Goal: Task Accomplishment & Management: Complete application form

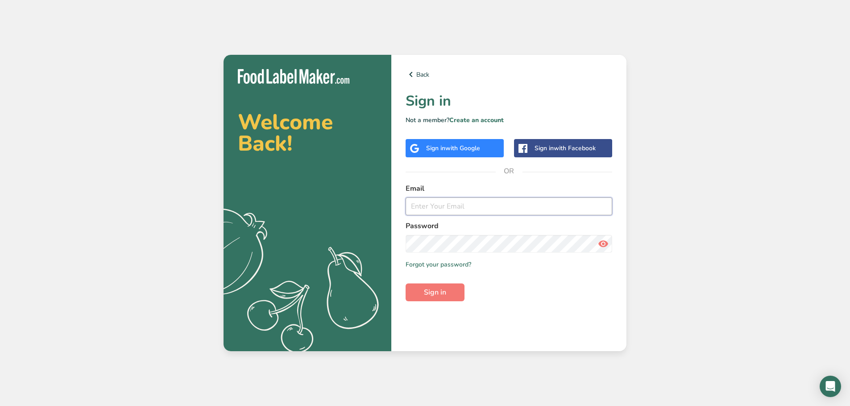
click at [447, 212] on input "email" at bounding box center [509, 207] width 207 height 18
type input "[EMAIL_ADDRESS][DOMAIN_NAME]"
click at [439, 298] on span "Sign in" at bounding box center [435, 292] width 22 height 11
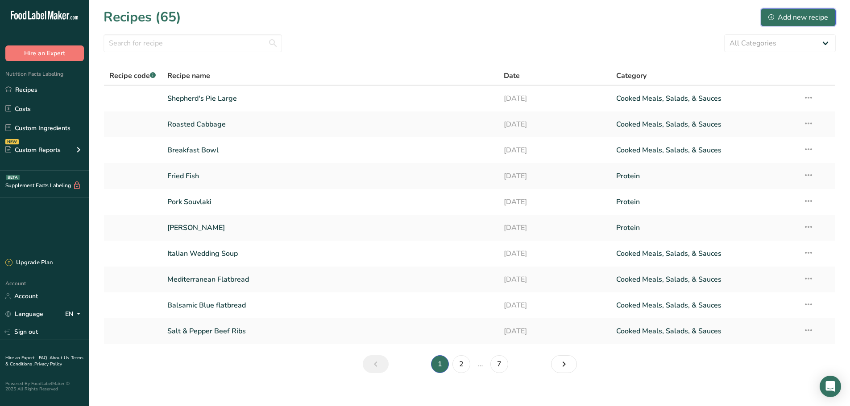
click at [796, 15] on div "Add new recipe" at bounding box center [798, 17] width 60 height 11
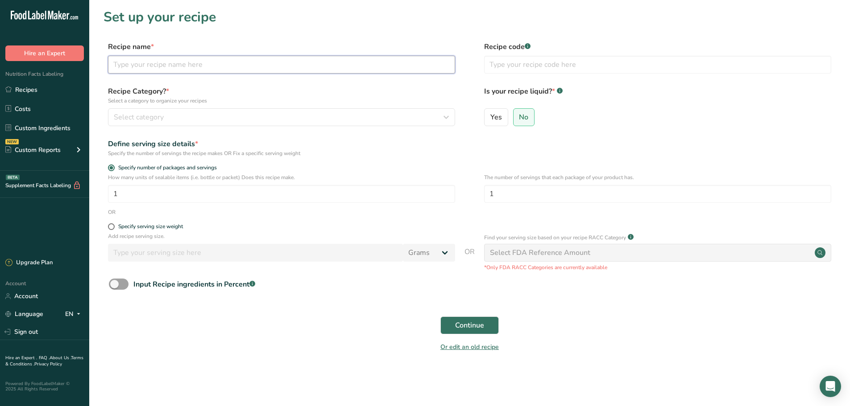
click at [145, 64] on input "text" at bounding box center [281, 65] width 347 height 18
type input "Potato Pancake"
click at [187, 132] on form "Recipe name * Potato Pancake Recipe code .a-a{fill:#347362;}.b-a{fill:#fff;} Re…" at bounding box center [469, 199] width 732 height 316
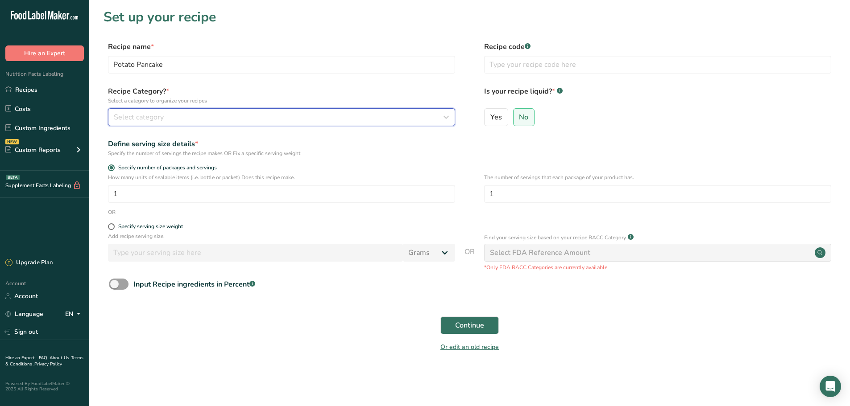
click at [193, 116] on div "Select category" at bounding box center [279, 117] width 330 height 11
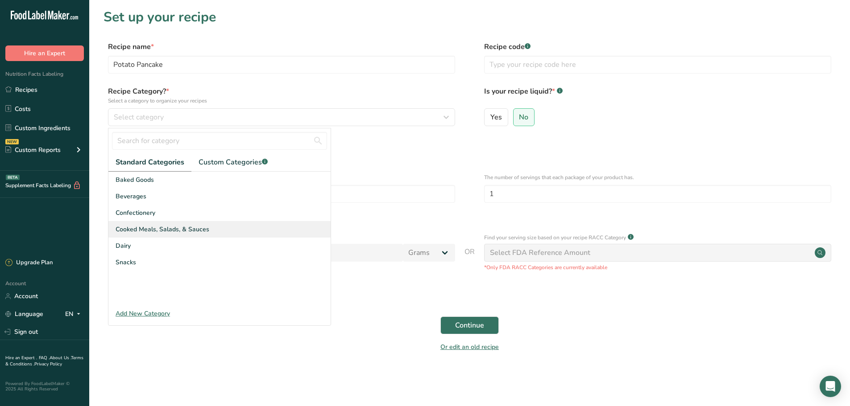
click at [170, 233] on span "Cooked Meals, Salads, & Sauces" at bounding box center [163, 229] width 94 height 9
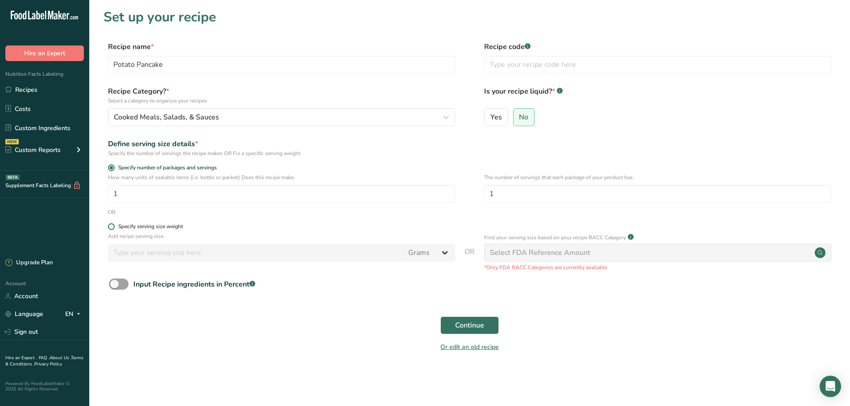
click at [108, 229] on label "Specify serving size weight" at bounding box center [281, 226] width 347 height 7
click at [108, 229] on input "Specify serving size weight" at bounding box center [111, 227] width 6 height 6
radio input "true"
radio input "false"
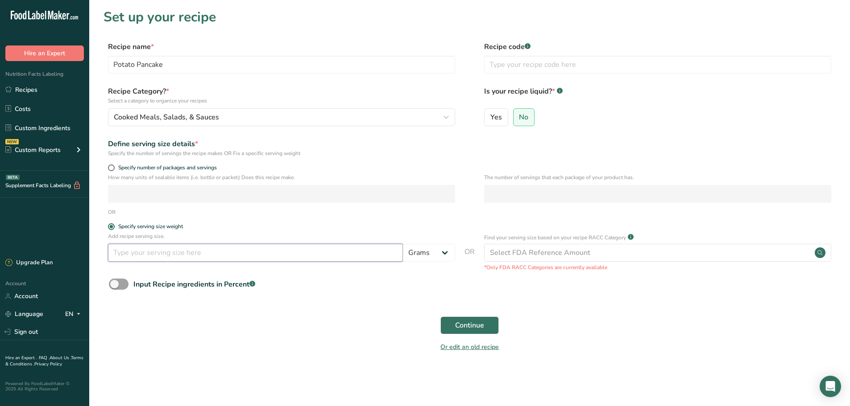
click at [151, 252] on input "number" at bounding box center [255, 253] width 295 height 18
type input "150"
click at [463, 325] on span "Continue" at bounding box center [469, 325] width 29 height 11
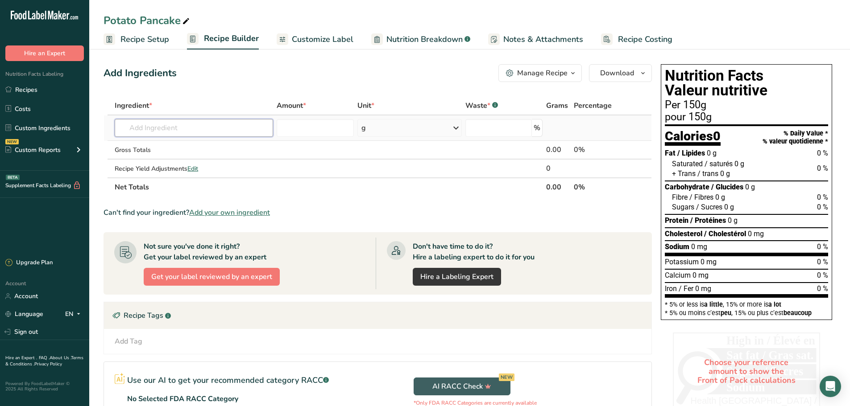
click at [170, 133] on input "text" at bounding box center [194, 128] width 158 height 18
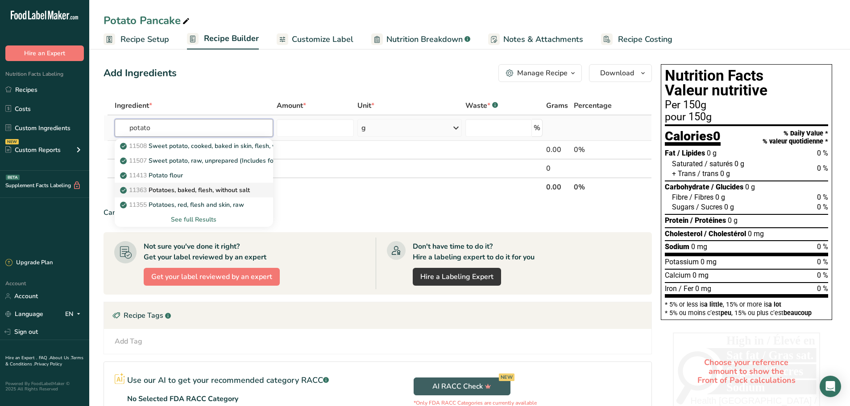
type input "potato"
click at [182, 188] on p "11363 Potatoes, baked, flesh, without salt" at bounding box center [186, 190] width 128 height 9
type input "Potatoes, baked, flesh, without salt"
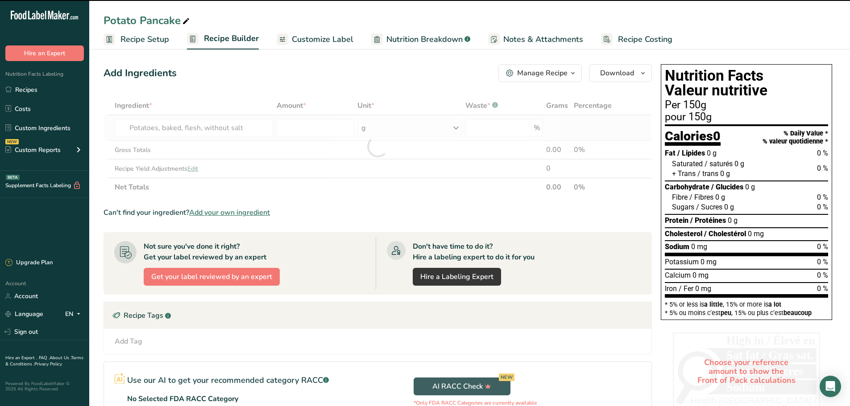
type input "0"
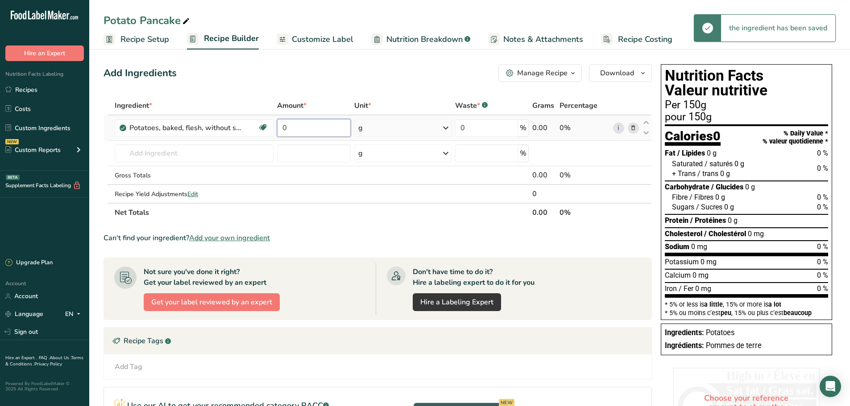
click at [300, 132] on input "0" at bounding box center [314, 128] width 74 height 18
drag, startPoint x: 295, startPoint y: 130, endPoint x: 271, endPoint y: 129, distance: 24.6
click at [271, 129] on tr "Potatoes, baked, flesh, without salt Source of Antioxidants Dairy free Gluten f…" at bounding box center [377, 128] width 547 height 25
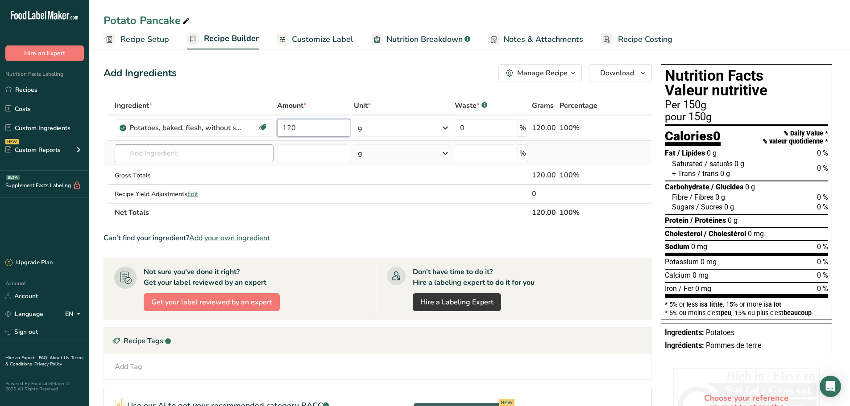
type input "120"
click at [170, 151] on div "Ingredient * Amount * Unit * Waste * .a-a{fill:#347362;}.b-a{fill:#fff;} Grams …" at bounding box center [377, 159] width 548 height 126
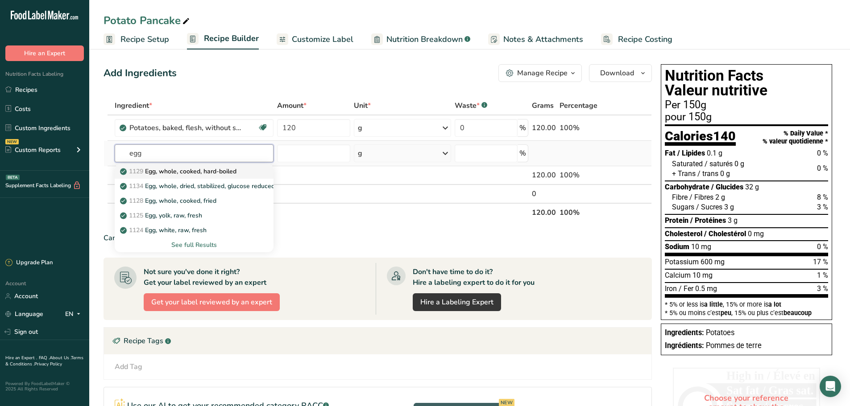
type input "egg"
click at [208, 171] on p "1129 Egg, whole, cooked, hard-boiled" at bounding box center [179, 171] width 115 height 9
type input "Egg, whole, cooked, hard-boiled"
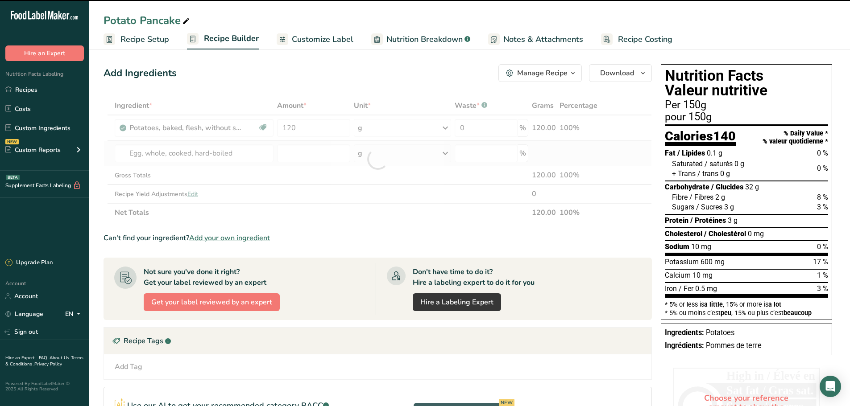
type input "0"
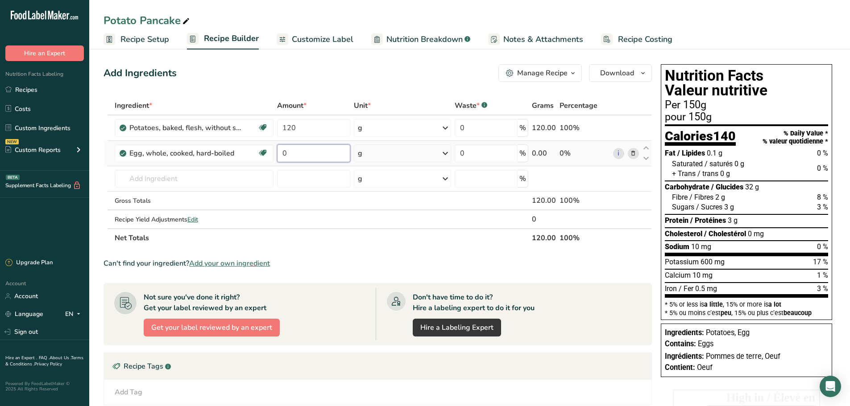
click at [294, 156] on input "0" at bounding box center [314, 154] width 74 height 18
type input "10"
click at [186, 177] on div "Ingredient * Amount * Unit * Waste * .a-a{fill:#347362;}.b-a{fill:#fff;} Grams …" at bounding box center [377, 171] width 548 height 151
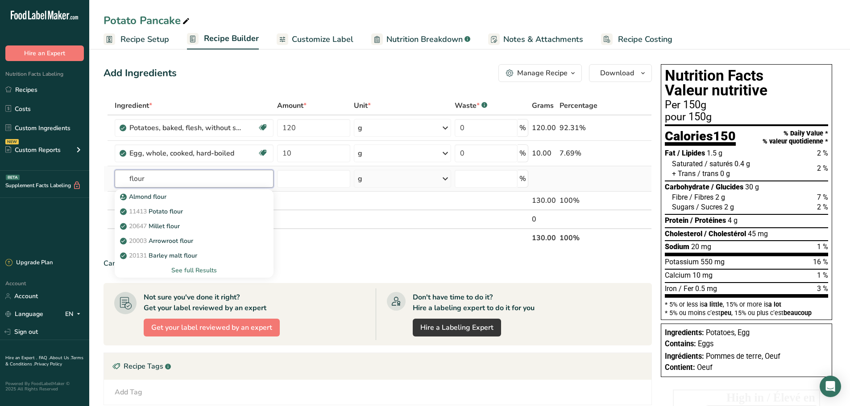
drag, startPoint x: 146, startPoint y: 179, endPoint x: 124, endPoint y: 179, distance: 22.8
click at [124, 179] on input "flour" at bounding box center [194, 179] width 159 height 18
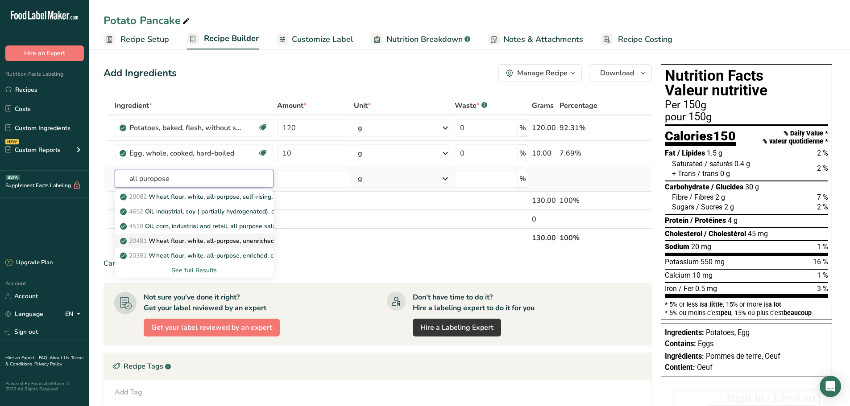
type input "all puropose"
click at [204, 244] on p "20481 Wheat flour, white, all-purpose, unenriched" at bounding box center [198, 240] width 153 height 9
type input "Wheat flour, white, all-purpose, unenriched"
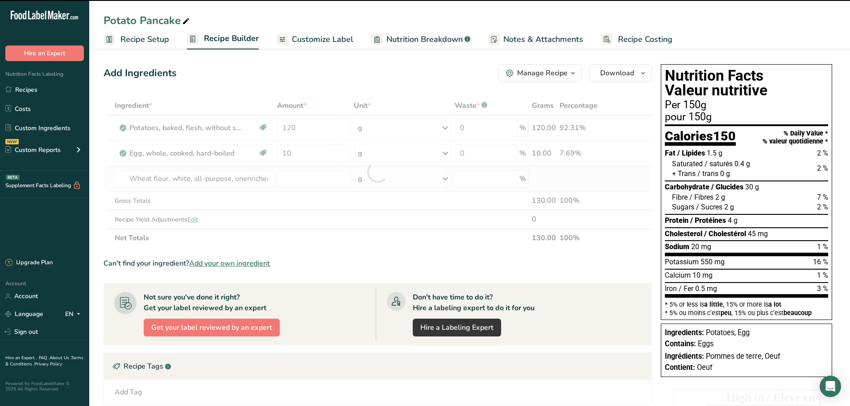
type input "0"
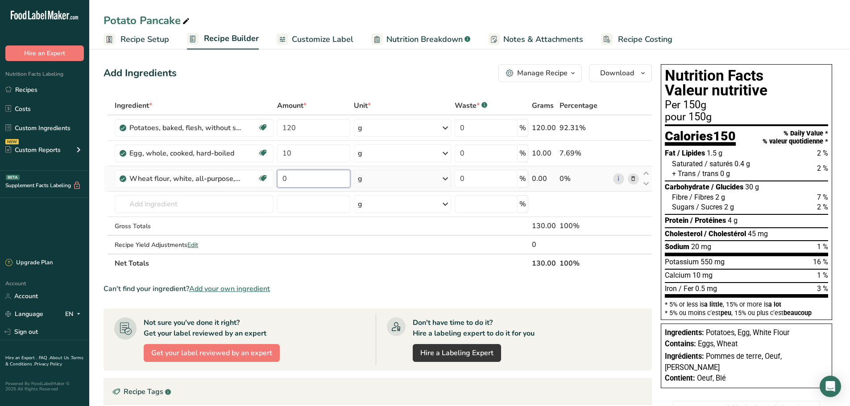
click at [292, 176] on input "0" at bounding box center [314, 179] width 74 height 18
click at [277, 179] on input "0" at bounding box center [314, 179] width 74 height 18
type input "5"
click at [188, 208] on div "Ingredient * Amount * Unit * Waste * .a-a{fill:#347362;}.b-a{fill:#fff;} Grams …" at bounding box center [377, 184] width 548 height 177
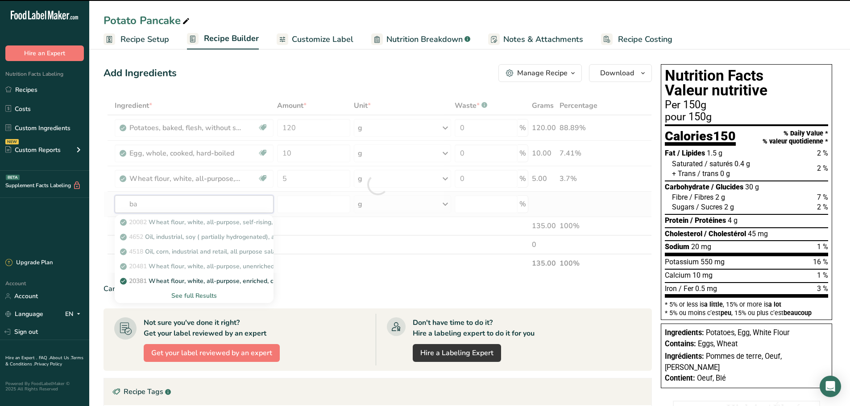
type input "bak"
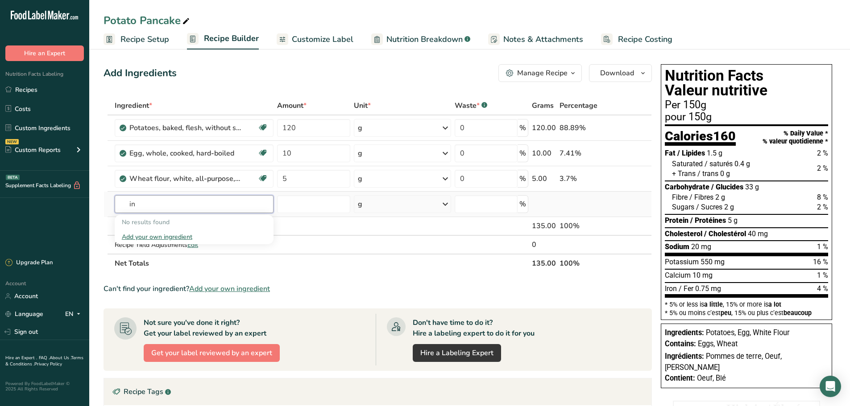
type input "i"
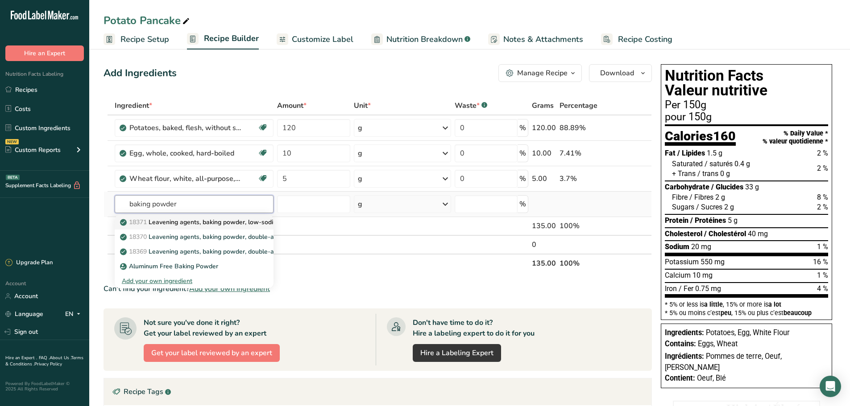
type input "baking powder"
click at [195, 223] on p "18371 Leavening agents, baking powder, low-sodium" at bounding box center [202, 222] width 160 height 9
type input "Leavening agents, baking powder, low-sodium"
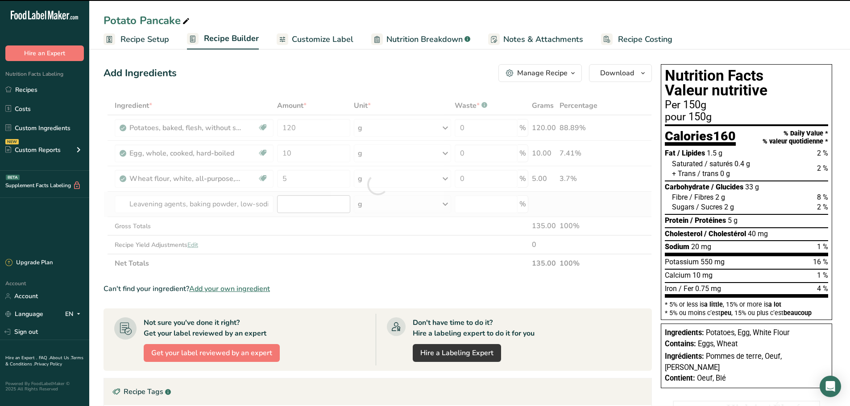
type input "0"
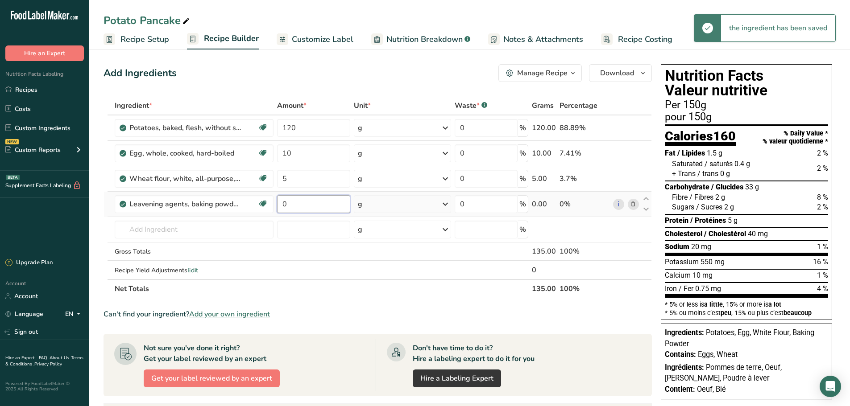
drag, startPoint x: 300, startPoint y: 204, endPoint x: 288, endPoint y: 204, distance: 12.5
click at [288, 204] on input "0" at bounding box center [314, 204] width 74 height 18
drag, startPoint x: 288, startPoint y: 204, endPoint x: 279, endPoint y: 213, distance: 12.6
click at [279, 213] on input "0" at bounding box center [314, 204] width 74 height 18
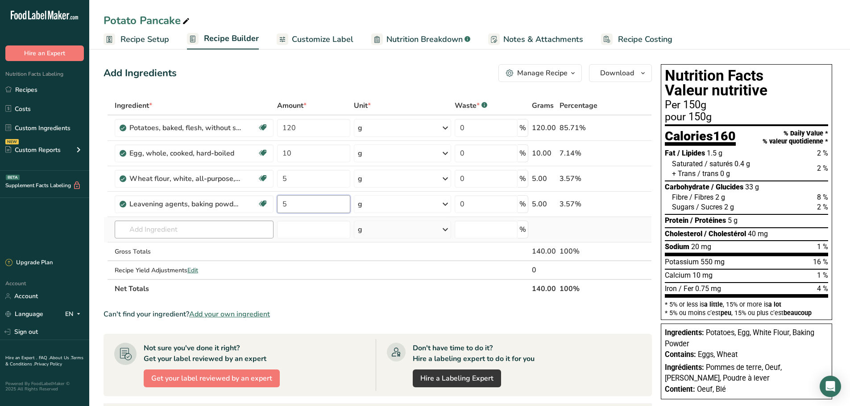
type input "5"
click at [157, 229] on div "Ingredient * Amount * Unit * Waste * .a-a{fill:#347362;}.b-a{fill:#fff;} Grams …" at bounding box center [377, 197] width 548 height 202
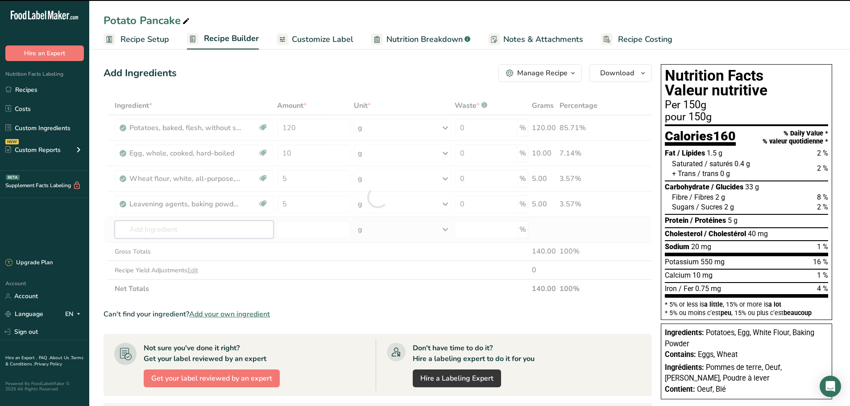
type input "s"
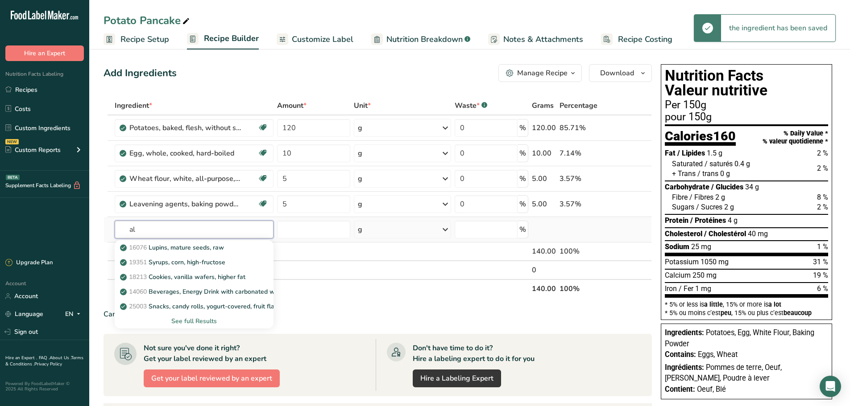
type input "a"
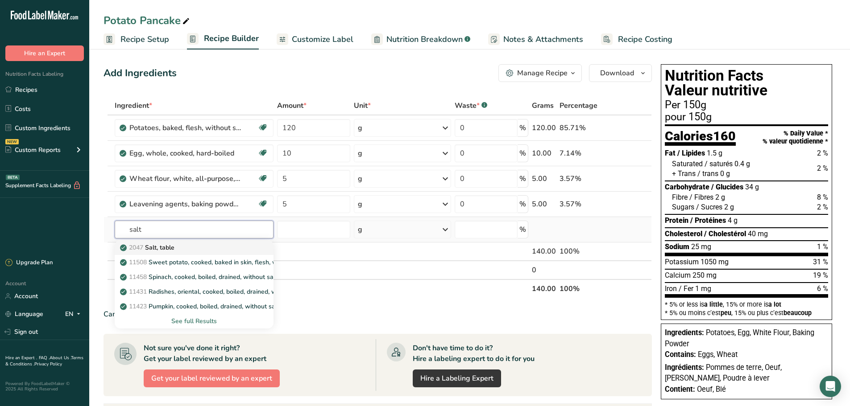
type input "salt"
click at [160, 244] on p "2047 Salt, table" at bounding box center [148, 247] width 53 height 9
type input "Salt, table"
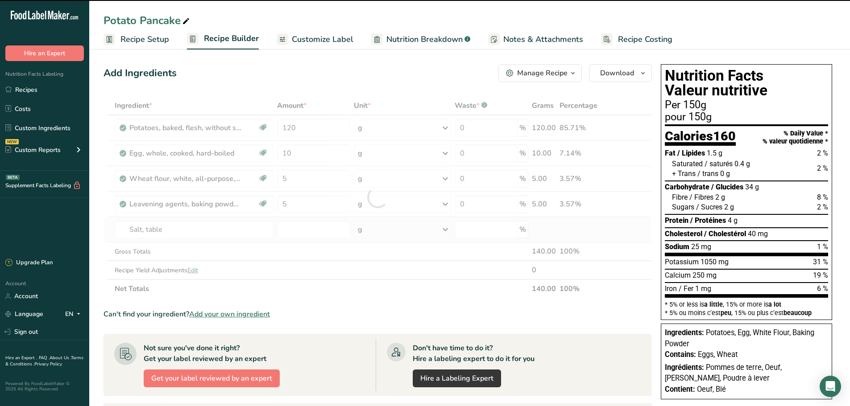
type input "0"
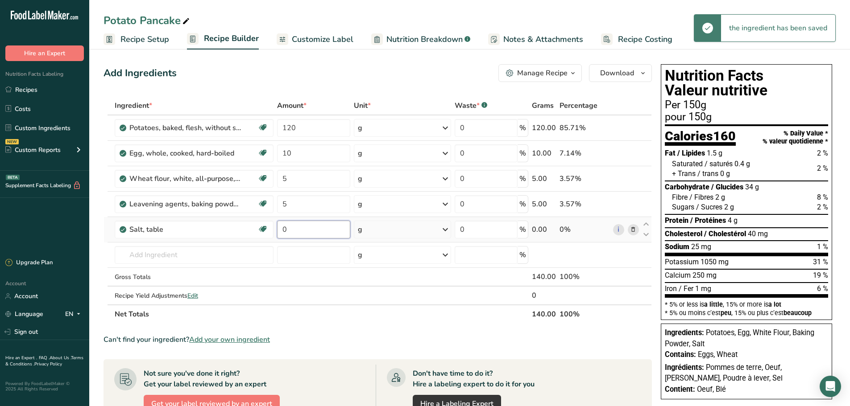
click at [293, 233] on input "0" at bounding box center [314, 230] width 74 height 18
type input "0.5"
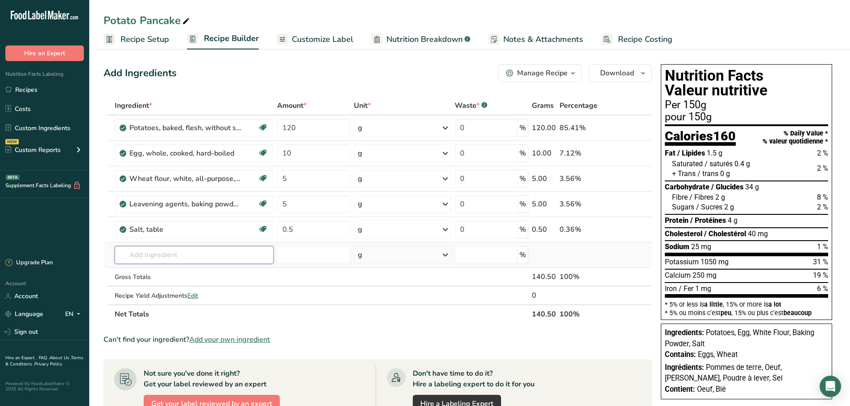
click at [161, 252] on div "Ingredient * Amount * Unit * Waste * .a-a{fill:#347362;}.b-a{fill:#fff;} Grams …" at bounding box center [377, 210] width 548 height 228
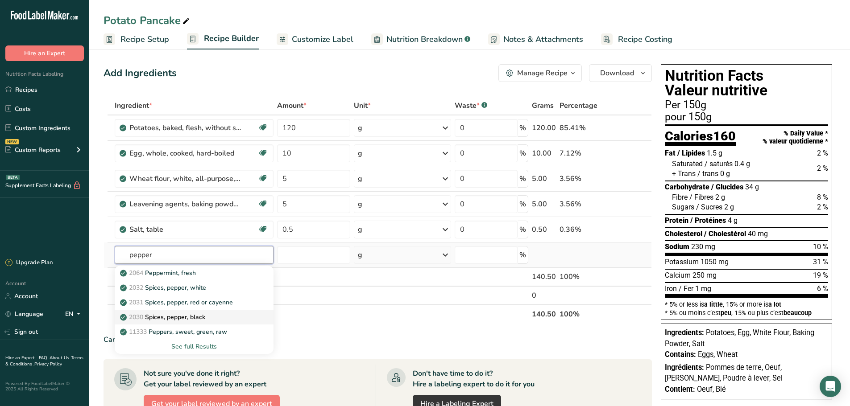
type input "pepper"
click at [168, 316] on p "2030 Spices, pepper, black" at bounding box center [163, 317] width 83 height 9
type input "Spices, pepper, black"
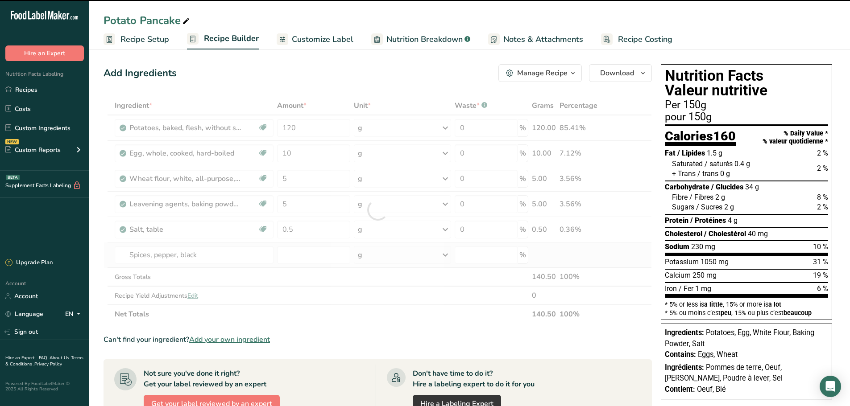
type input "0"
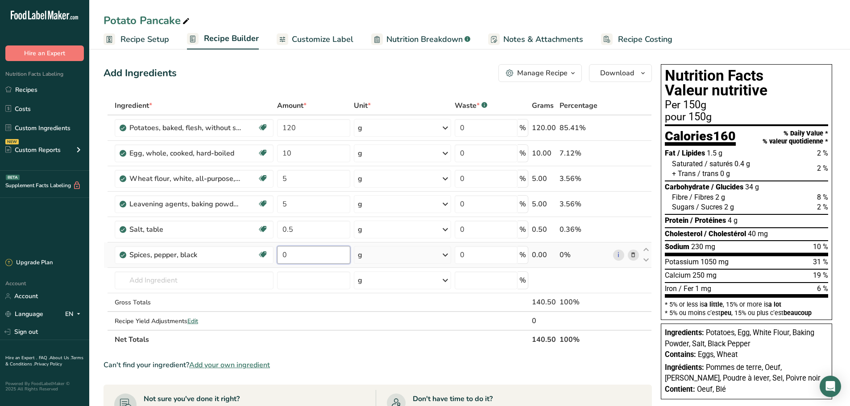
click at [289, 253] on input "0" at bounding box center [314, 255] width 74 height 18
type input "0.5"
click at [145, 279] on div "Ingredient * Amount * Unit * Waste * .a-a{fill:#347362;}.b-a{fill:#fff;} Grams …" at bounding box center [377, 222] width 548 height 253
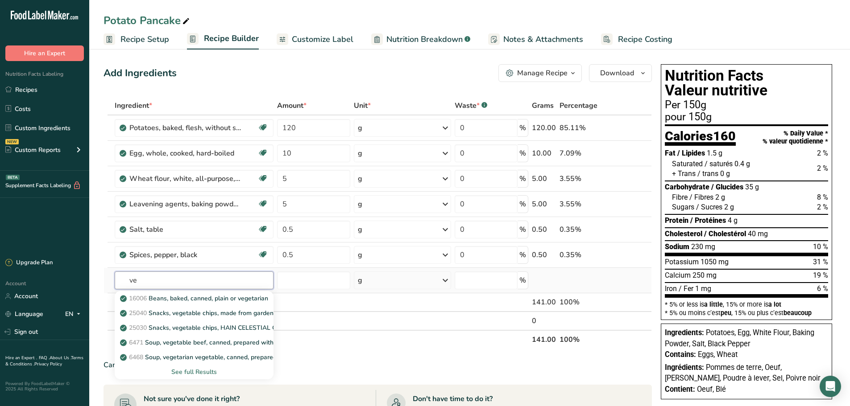
type input "v"
type input "oil"
click at [157, 357] on p "4582 Oil, canola" at bounding box center [149, 357] width 54 height 9
type input "Oil, canola"
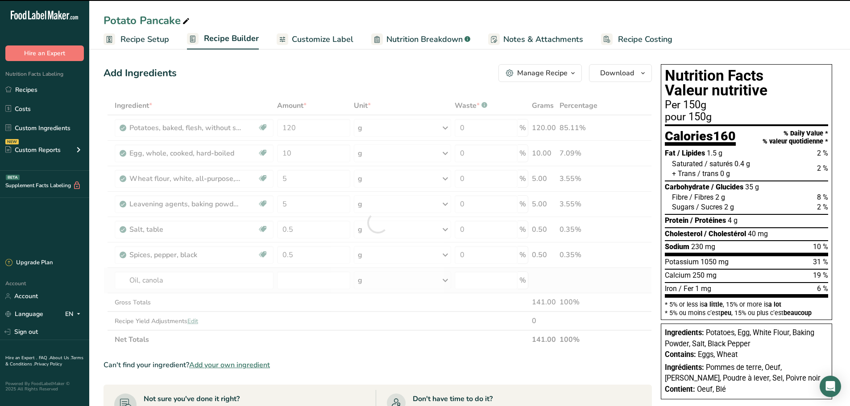
type input "0"
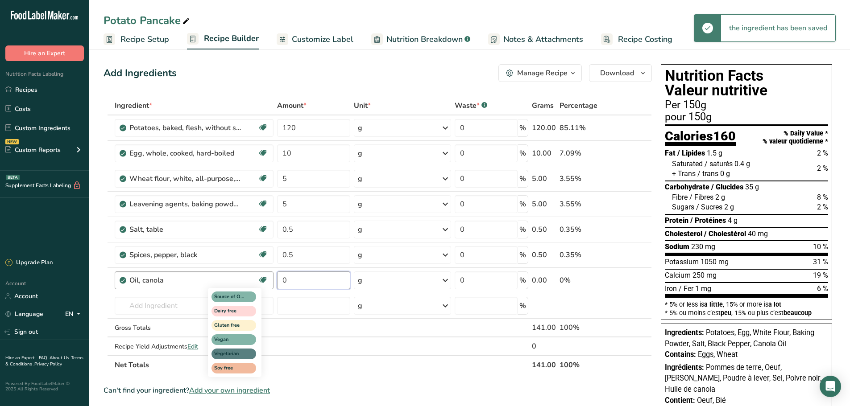
drag, startPoint x: 300, startPoint y: 277, endPoint x: 250, endPoint y: 288, distance: 51.1
click at [250, 288] on tr "Oil, canola Source of Omega 3 Dairy free Gluten free Vegan Vegetarian Soy free …" at bounding box center [377, 280] width 547 height 25
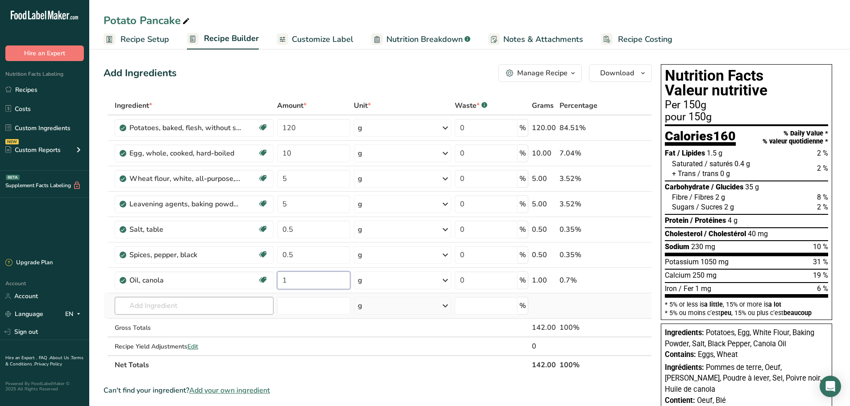
type input "1"
click at [163, 309] on div "Ingredient * Amount * Unit * Waste * .a-a{fill:#347362;}.b-a{fill:#fff;} Grams …" at bounding box center [377, 235] width 548 height 278
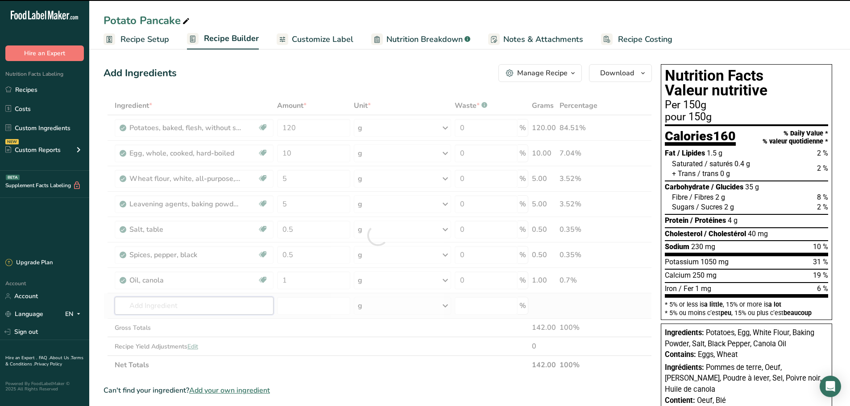
type input "d"
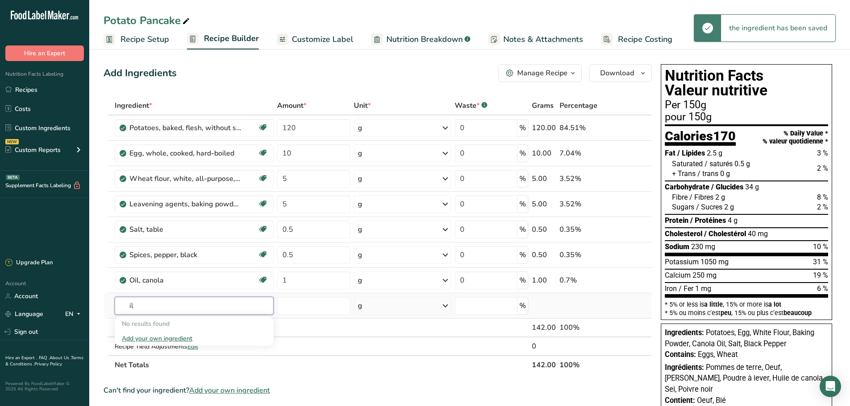
type input "i"
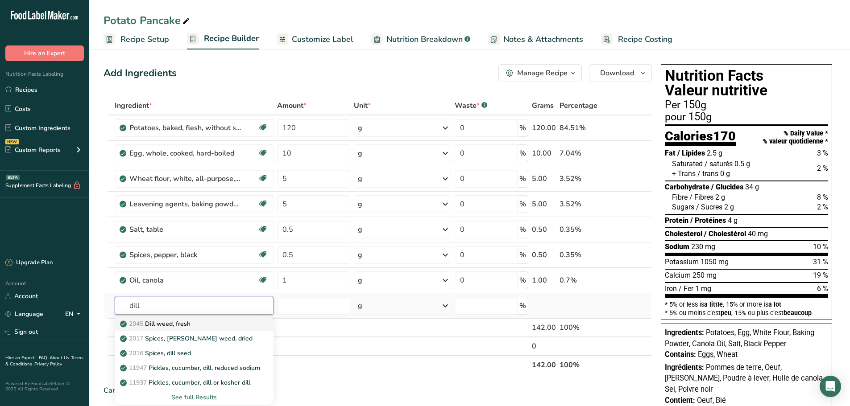
type input "dill"
click at [163, 329] on link "2045 Dill weed, fresh" at bounding box center [194, 324] width 159 height 15
type input "Dill weed, fresh"
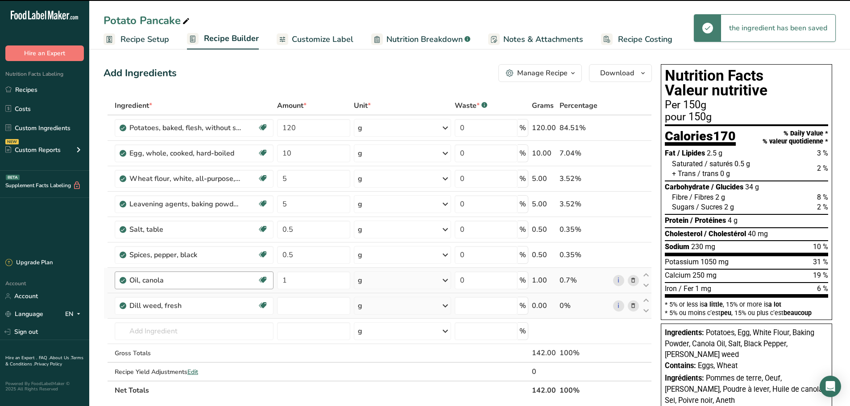
type input "0"
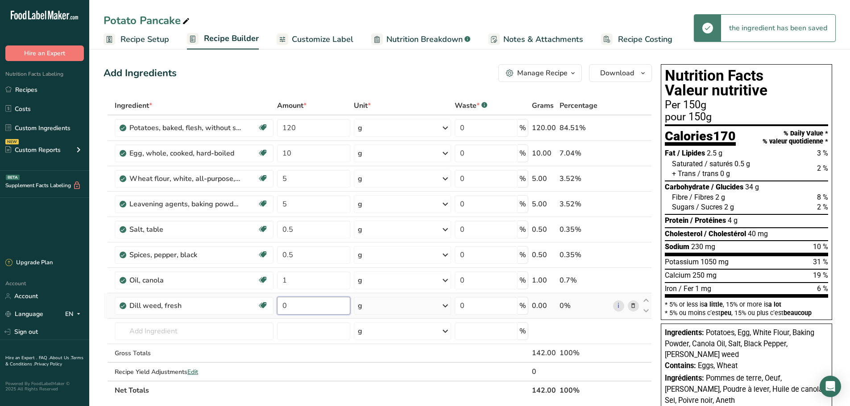
drag, startPoint x: 305, startPoint y: 308, endPoint x: 278, endPoint y: 310, distance: 26.8
click at [278, 310] on input "0" at bounding box center [314, 306] width 74 height 18
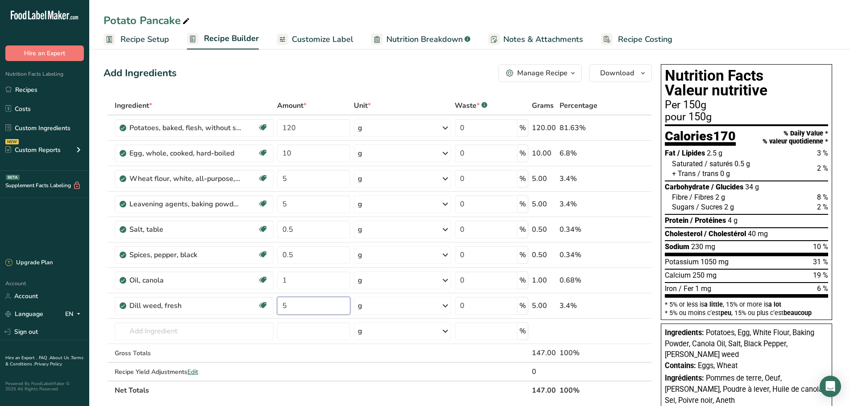
type input "5"
click at [283, 63] on div "Add Ingredients Manage Recipe Delete Recipe Duplicate Recipe Scale Recipe Save …" at bounding box center [380, 376] width 554 height 631
click at [292, 125] on input "120" at bounding box center [314, 128] width 74 height 18
click at [309, 126] on input "120" at bounding box center [314, 128] width 74 height 18
type input "123"
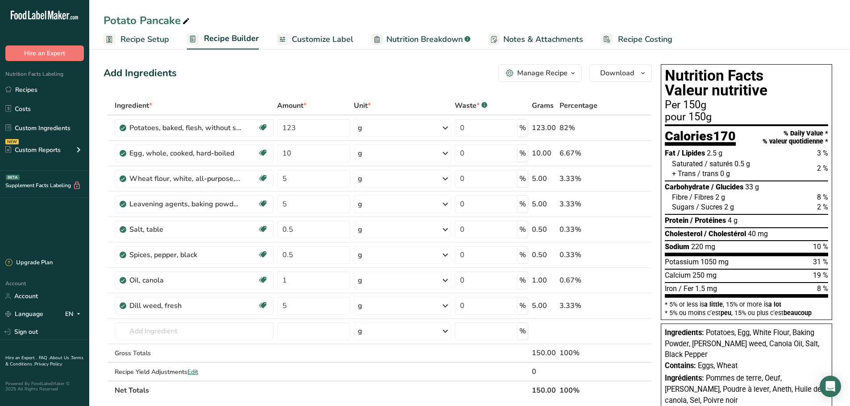
click at [300, 59] on section "Add Ingredients Manage Recipe Delete Recipe Duplicate Recipe Scale Recipe Save …" at bounding box center [469, 376] width 761 height 660
drag, startPoint x: 285, startPoint y: 55, endPoint x: 315, endPoint y: 43, distance: 32.6
click at [315, 43] on span "Customize Label" at bounding box center [323, 39] width 62 height 12
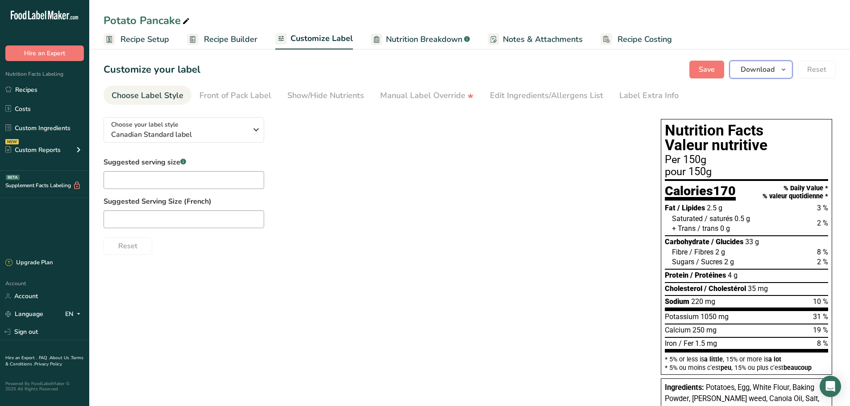
click at [759, 74] on span "Download" at bounding box center [758, 69] width 34 height 11
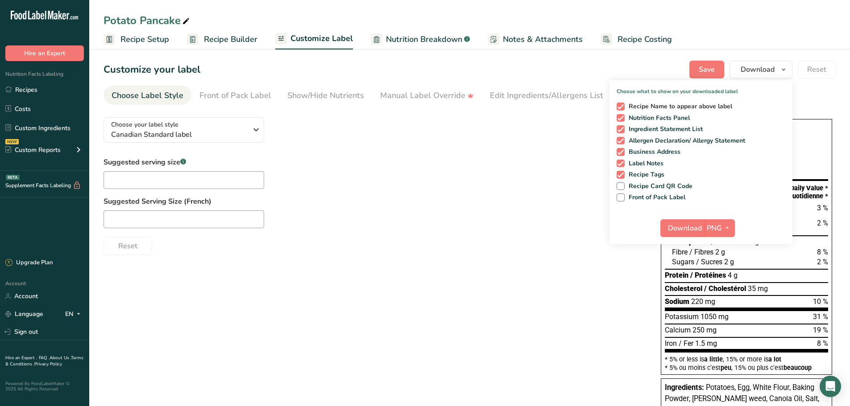
click at [620, 103] on span at bounding box center [621, 107] width 8 height 8
click at [620, 103] on input "Recipe Name to appear above label" at bounding box center [620, 106] width 6 height 6
checkbox input "false"
click at [624, 129] on span at bounding box center [621, 129] width 8 height 8
click at [622, 129] on input "Ingredient Statement List" at bounding box center [620, 129] width 6 height 6
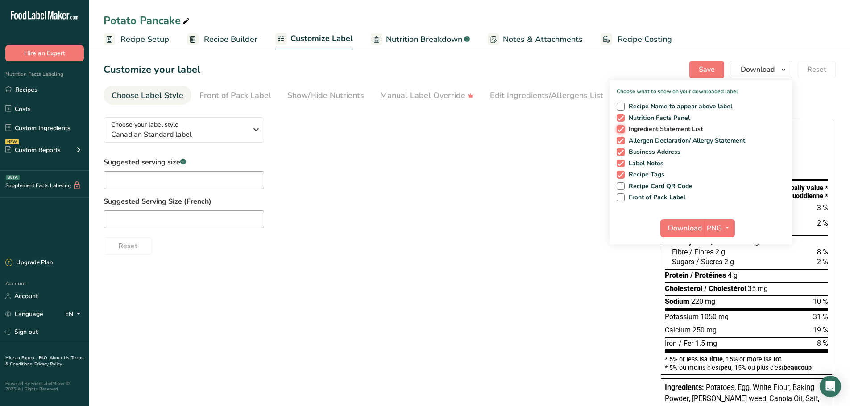
checkbox input "false"
click at [622, 149] on span at bounding box center [621, 152] width 8 height 8
click at [622, 149] on input "Business Address" at bounding box center [620, 152] width 6 height 6
checkbox input "false"
drag, startPoint x: 616, startPoint y: 164, endPoint x: 617, endPoint y: 170, distance: 6.4
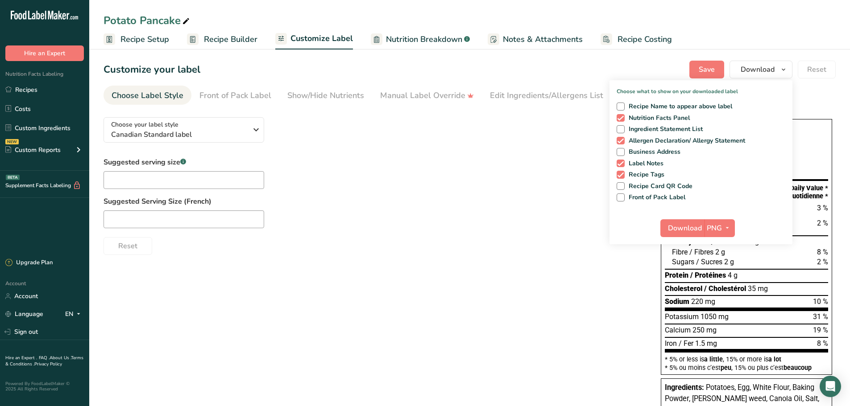
click at [616, 165] on div "Recipe Name to appear above label Nutrition Facts Panel Ingredient Statement Li…" at bounding box center [700, 150] width 183 height 103
click at [617, 177] on span at bounding box center [621, 175] width 8 height 8
click at [617, 177] on input "Recipe Tags" at bounding box center [620, 175] width 6 height 6
checkbox input "false"
click at [618, 163] on span at bounding box center [621, 164] width 8 height 8
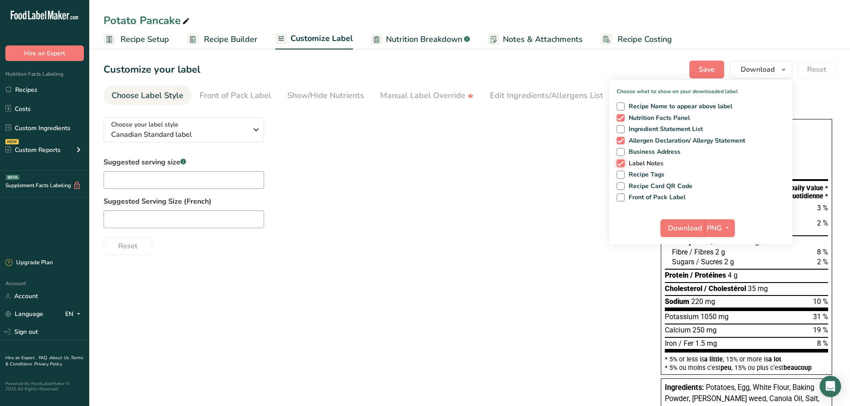
click at [618, 163] on input "Label Notes" at bounding box center [620, 164] width 6 height 6
checkbox input "false"
click at [178, 127] on div "Choose your label style Canadian Standard label" at bounding box center [179, 130] width 136 height 20
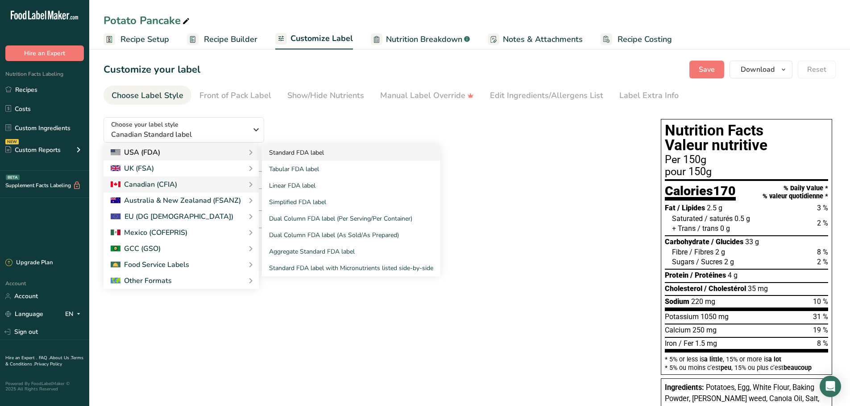
click at [342, 153] on link "Standard FDA label" at bounding box center [351, 153] width 178 height 17
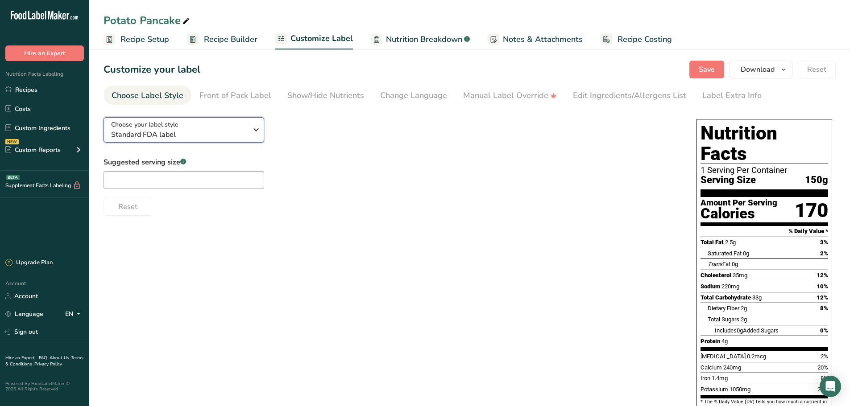
click at [177, 129] on span "Standard FDA label" at bounding box center [179, 134] width 136 height 11
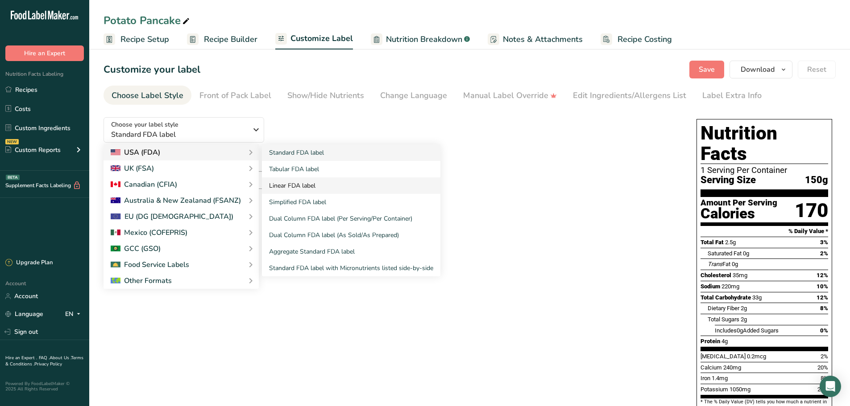
click at [305, 184] on link "Linear FDA label" at bounding box center [351, 186] width 178 height 17
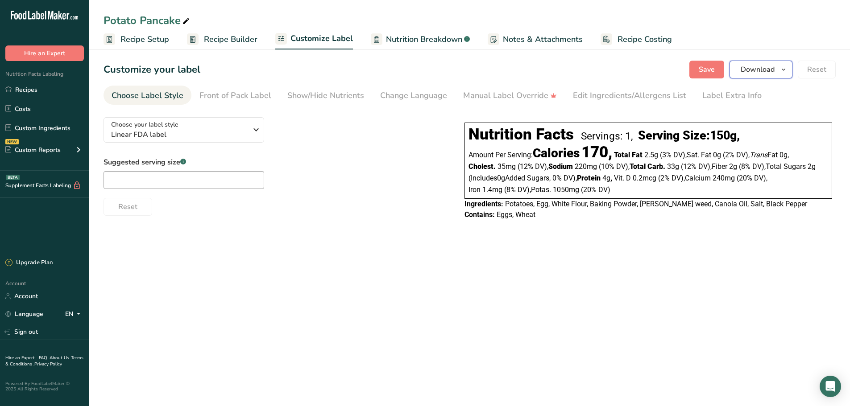
click at [750, 74] on span "Download" at bounding box center [758, 69] width 34 height 11
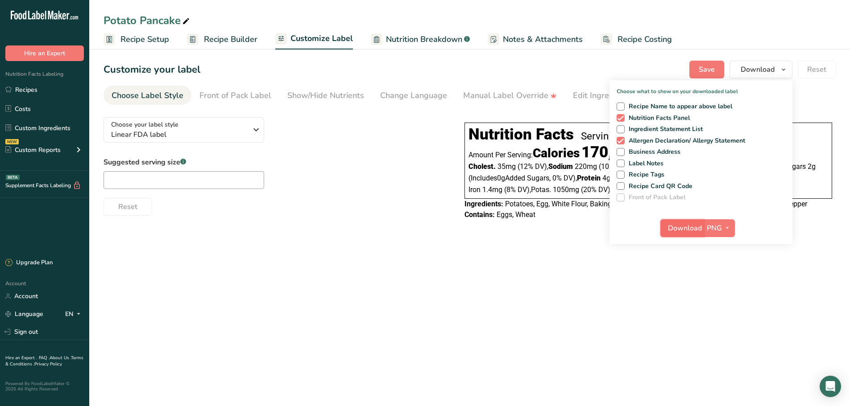
click at [686, 234] on button "Download" at bounding box center [682, 228] width 44 height 18
